Goal: Find specific page/section: Find specific page/section

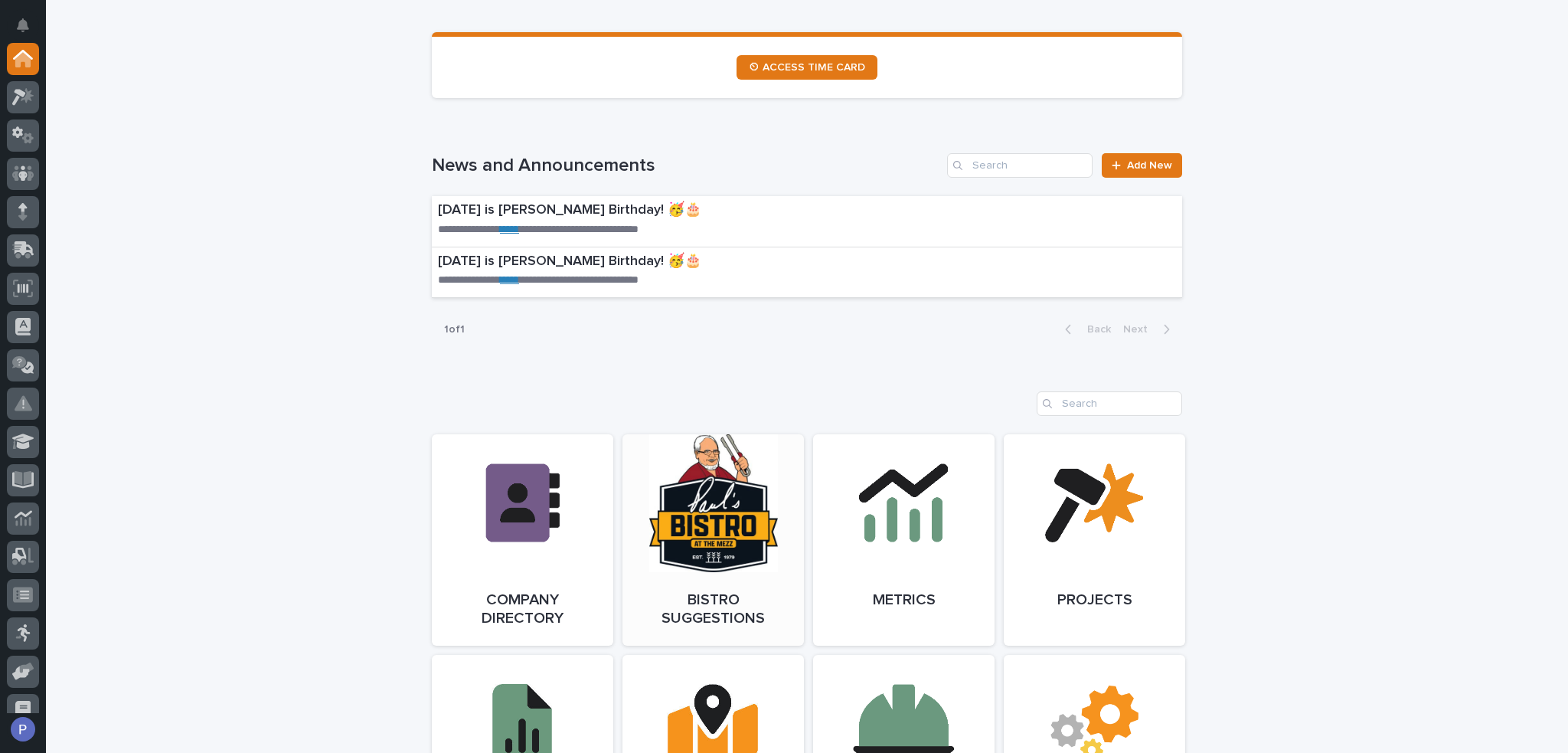
scroll to position [996, 0]
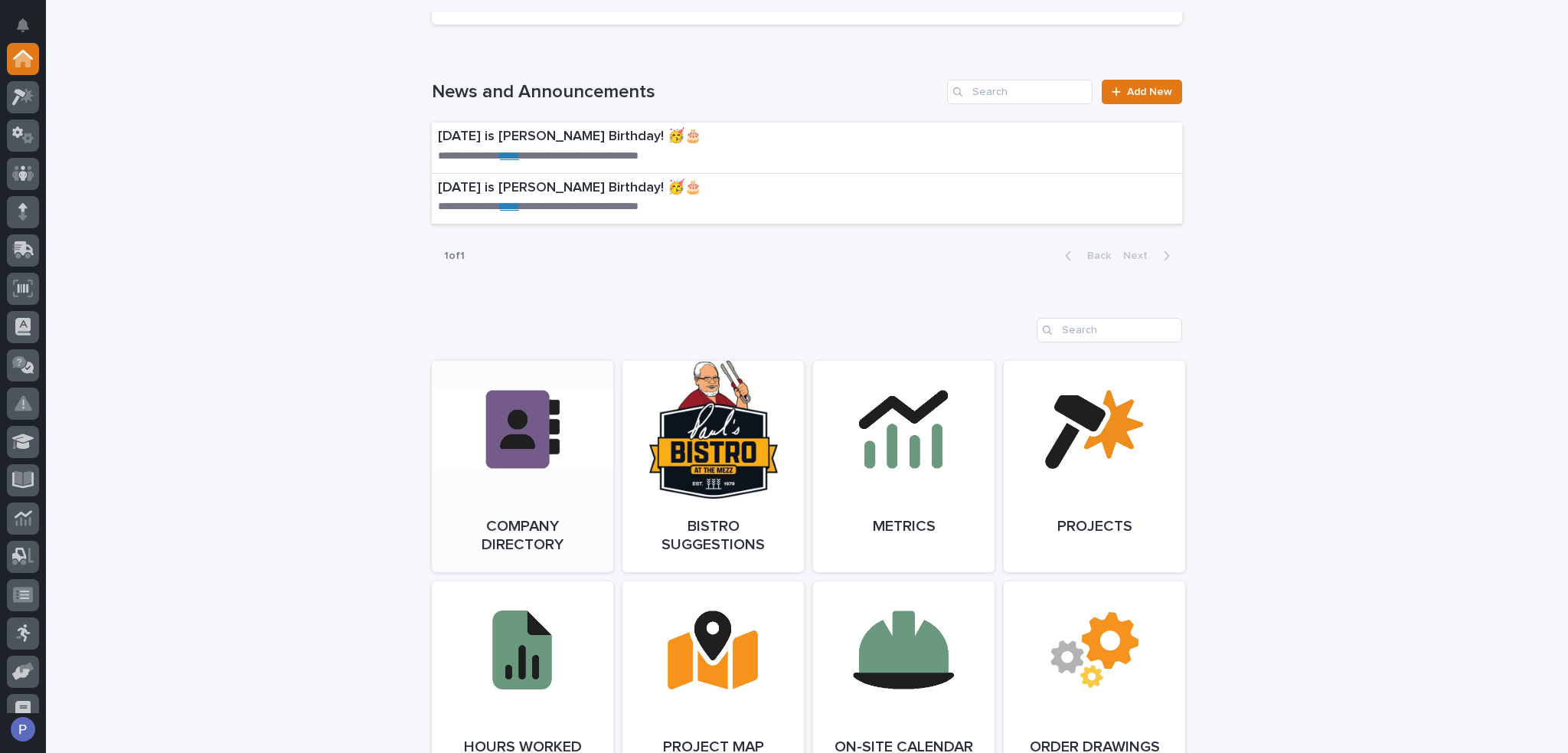
click at [532, 437] on link "Open Link" at bounding box center [523, 467] width 181 height 212
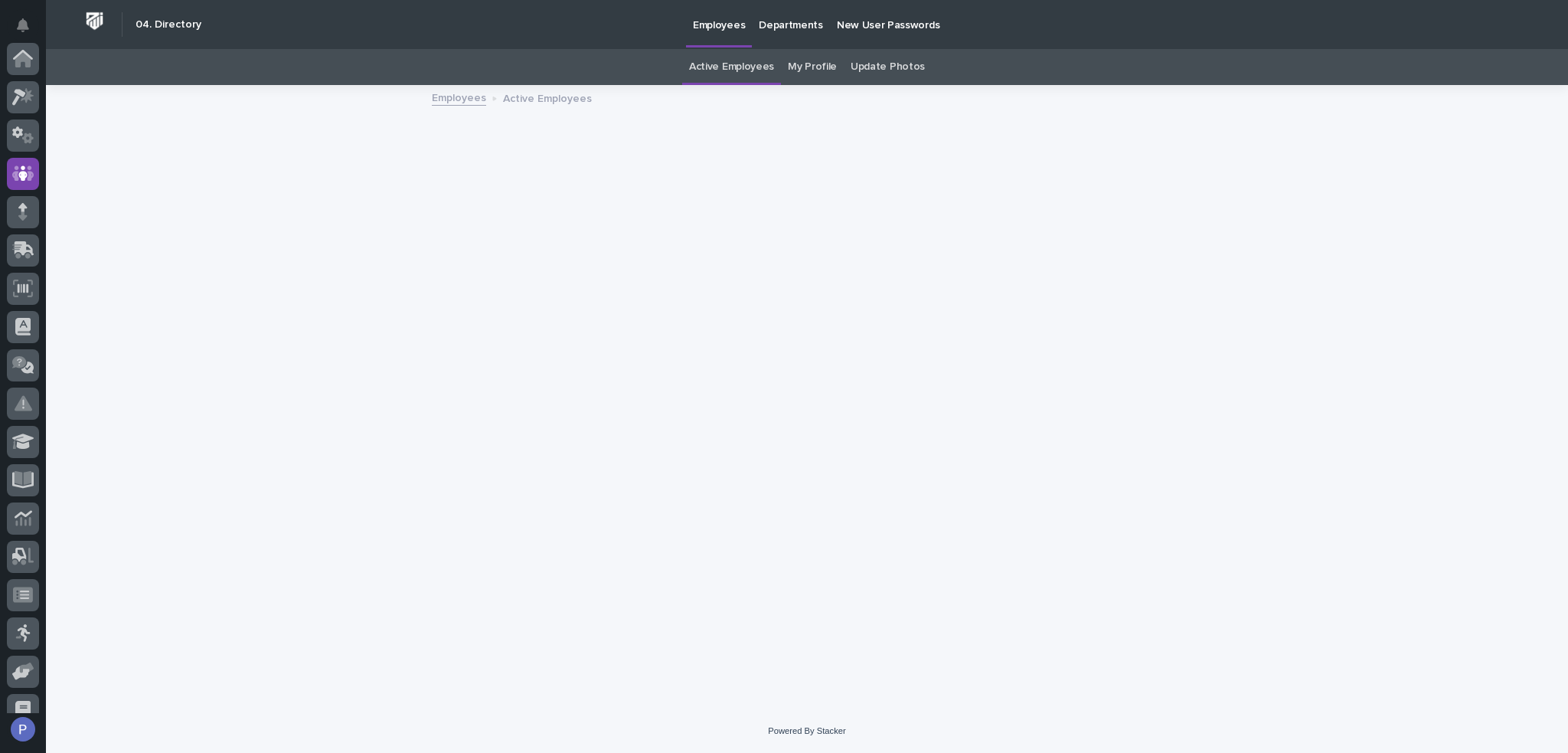
scroll to position [115, 0]
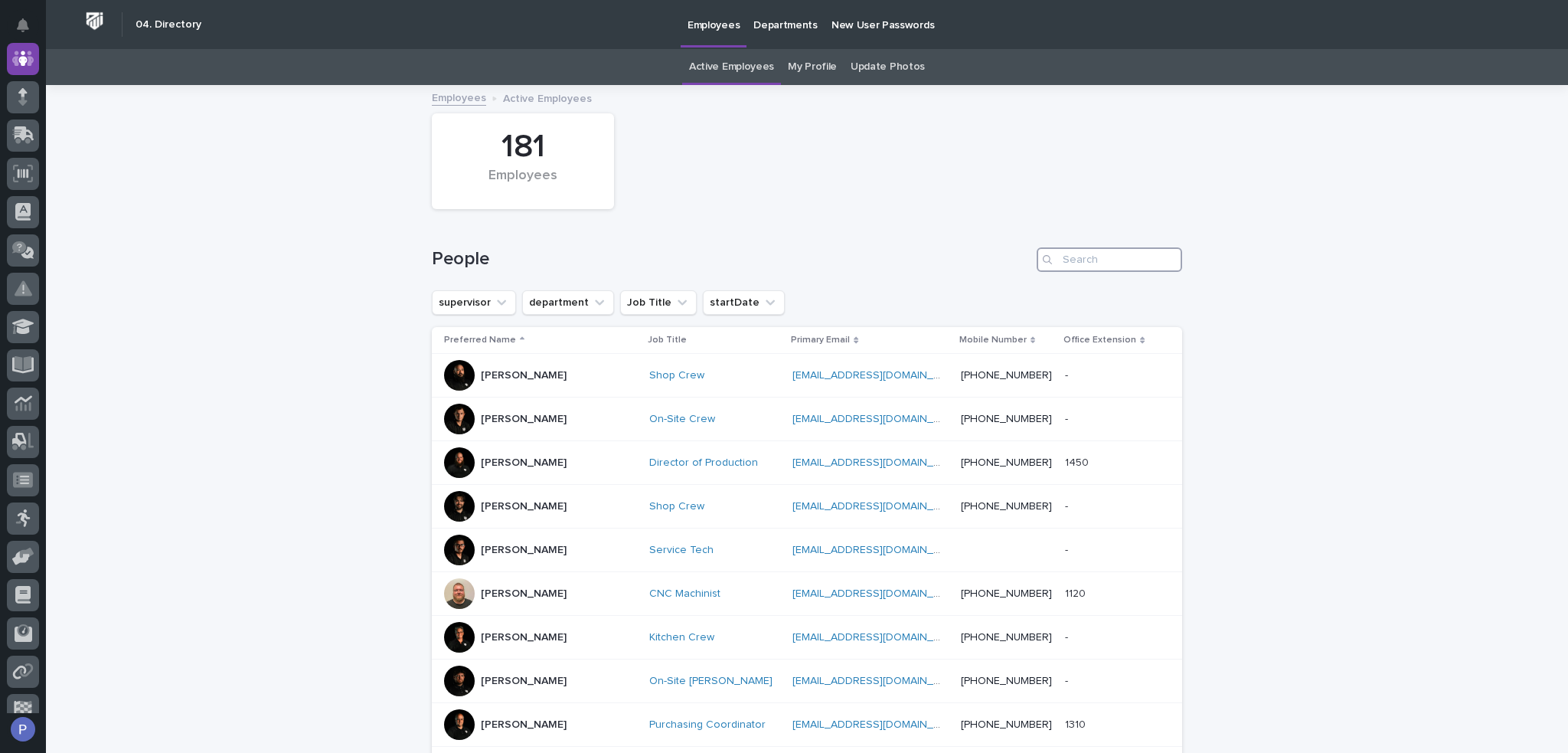
click at [1096, 262] on input "Search" at bounding box center [1110, 259] width 145 height 24
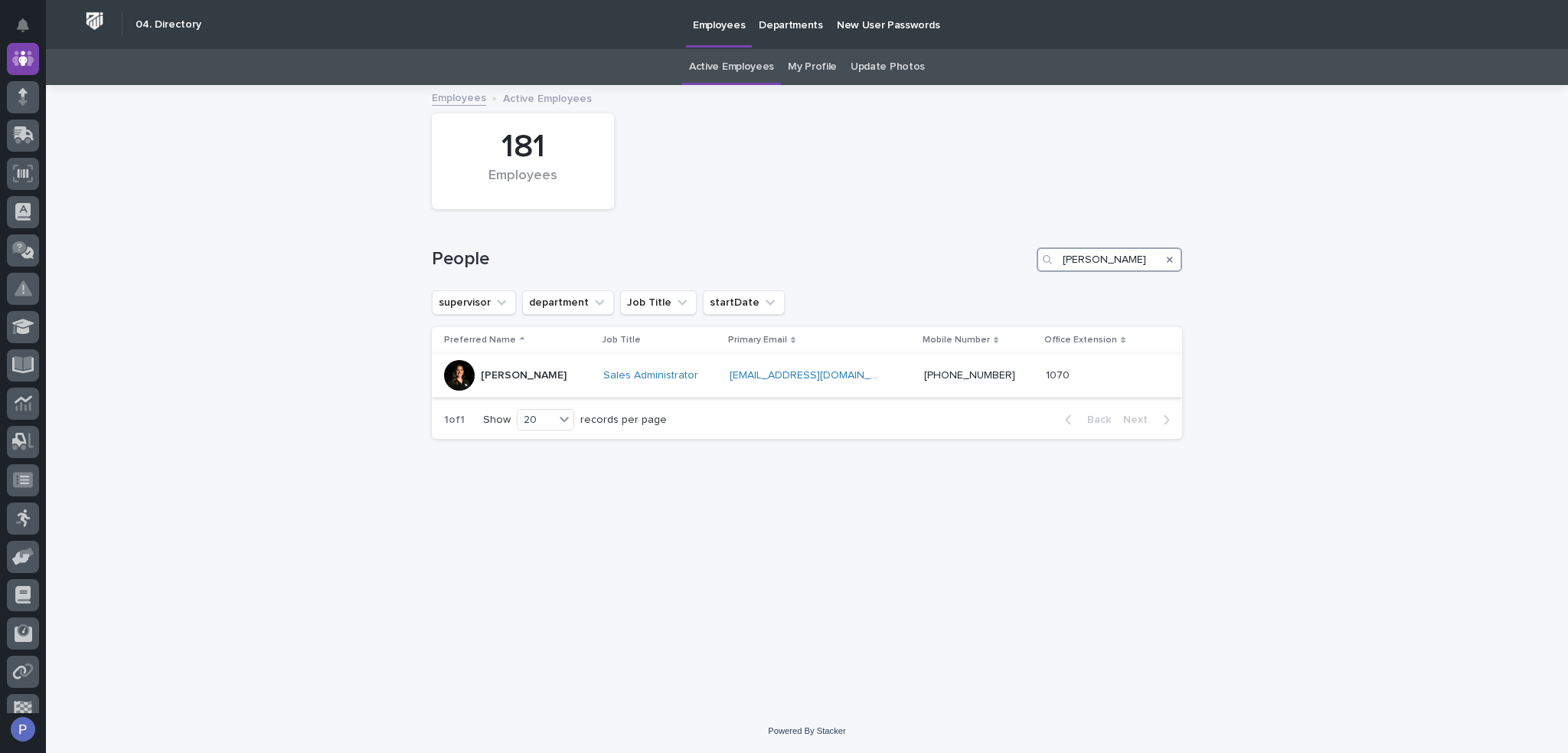
type input "michelle"
click at [502, 366] on div "Michelle Moore" at bounding box center [524, 374] width 86 height 16
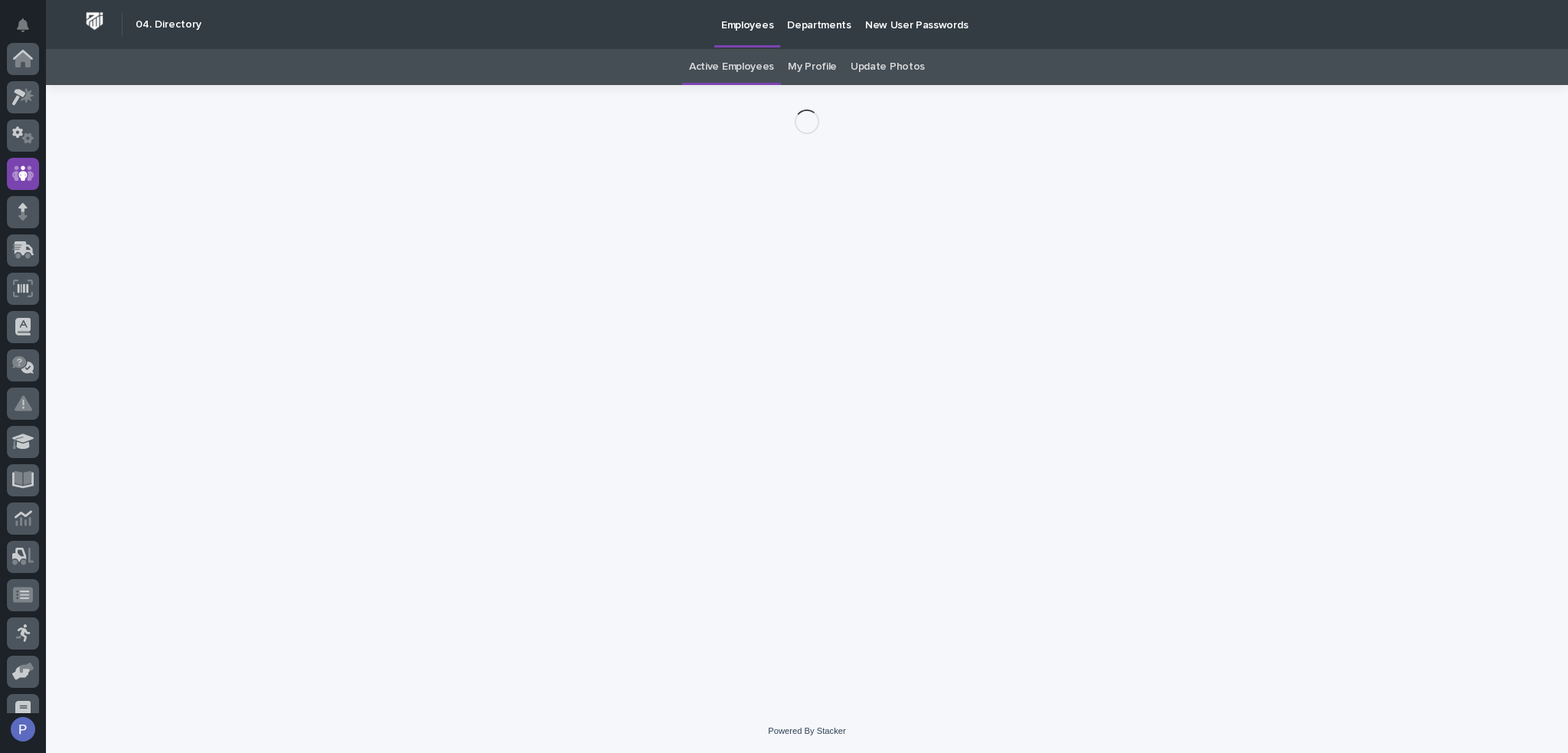
scroll to position [115, 0]
